Goal: Transaction & Acquisition: Subscribe to service/newsletter

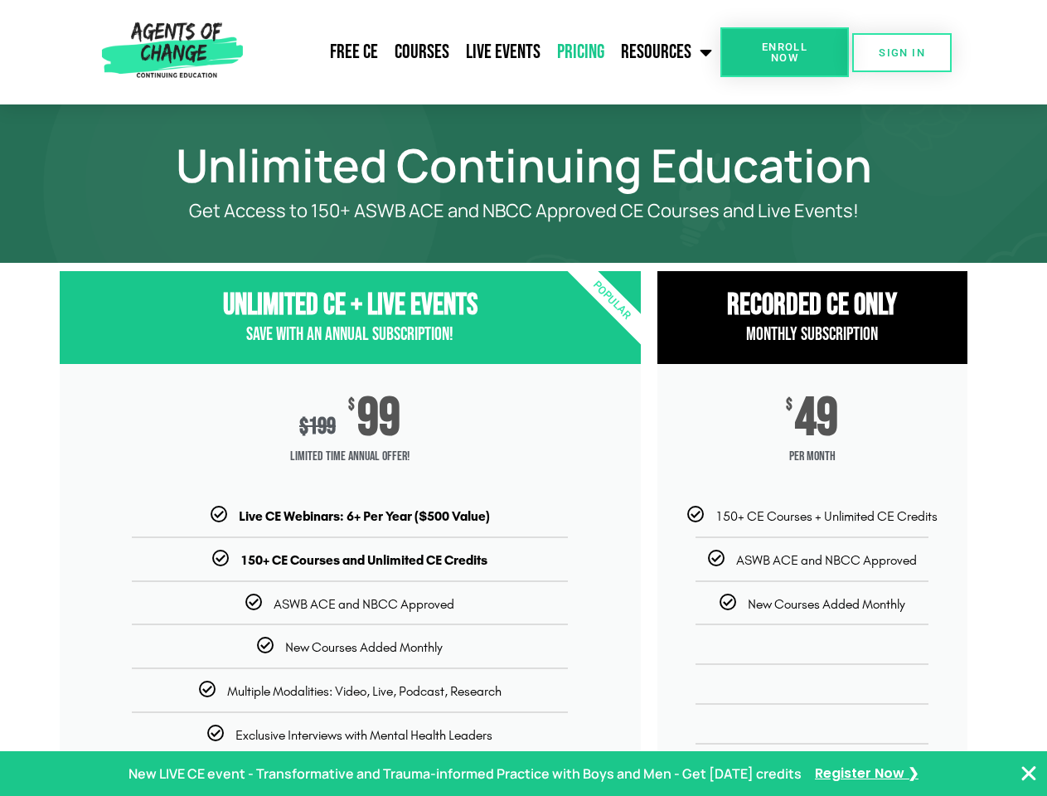
click at [523, 398] on div "$ 199 $ 99 Limited Time Annual Offer!" at bounding box center [350, 435] width 581 height 143
click at [667, 52] on link "Resources" at bounding box center [666, 51] width 108 height 41
click at [784, 52] on span "Enroll Now" at bounding box center [784, 52] width 75 height 22
click at [902, 52] on span "SIGN IN" at bounding box center [901, 52] width 46 height 11
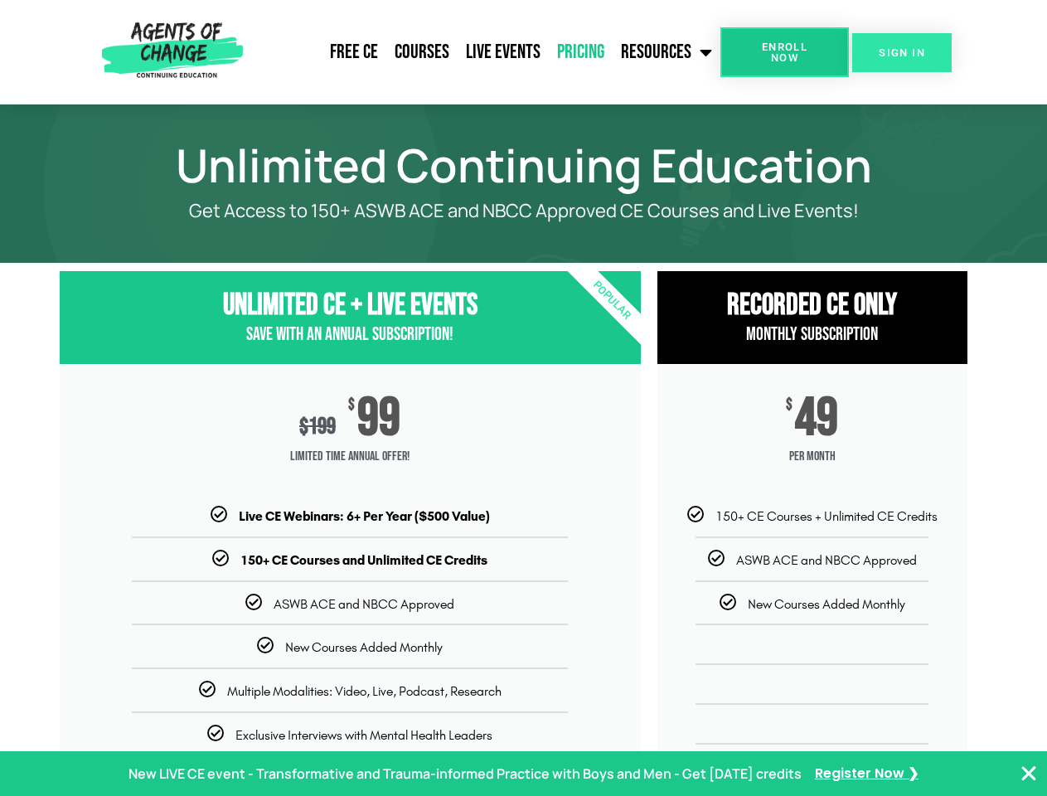
click at [902, 52] on span "SIGN IN" at bounding box center [901, 52] width 46 height 11
click at [523, 773] on p "New LIVE CE event - Transformative and Trauma-informed Practice with Boys and M…" at bounding box center [464, 774] width 673 height 24
click at [1028, 773] on icon "Close Banner" at bounding box center [1028, 773] width 20 height 20
